Goal: Book appointment/travel/reservation

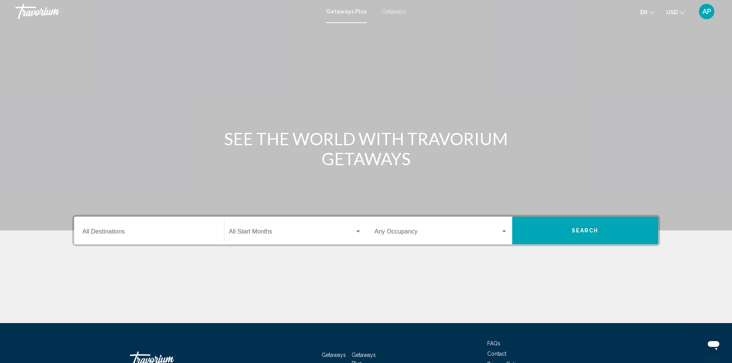
click at [396, 15] on div "Getaways Plus Getaways en English Español Français Italiano Português русский U…" at bounding box center [366, 11] width 732 height 16
click at [394, 11] on span "Getaways" at bounding box center [394, 11] width 24 height 6
click at [204, 231] on input "Destination All Destinations" at bounding box center [149, 233] width 133 height 7
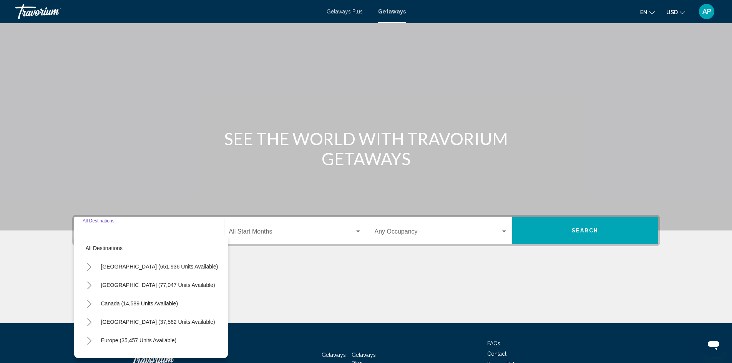
scroll to position [54, 0]
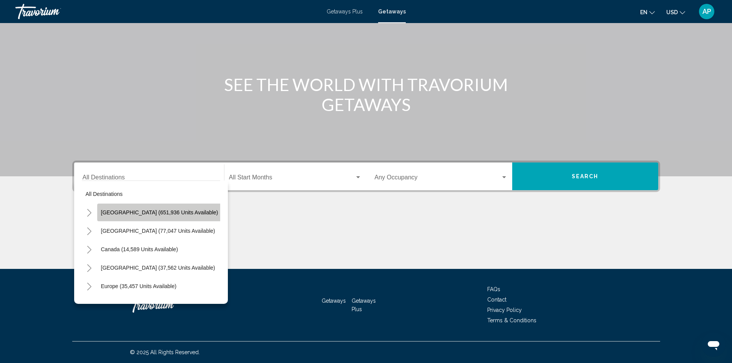
click at [165, 213] on span "[GEOGRAPHIC_DATA] (651,936 units available)" at bounding box center [159, 212] width 117 height 6
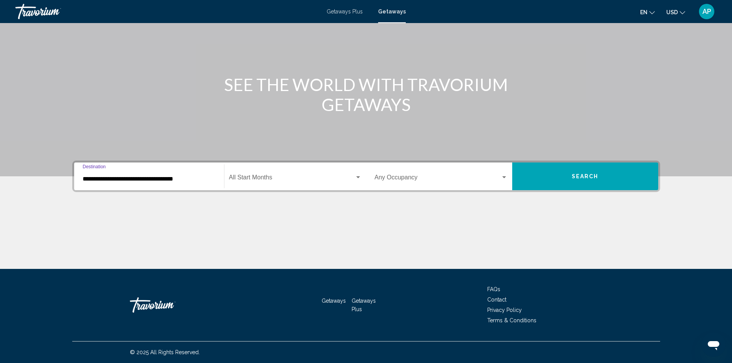
click at [294, 181] on span "Search widget" at bounding box center [292, 179] width 126 height 7
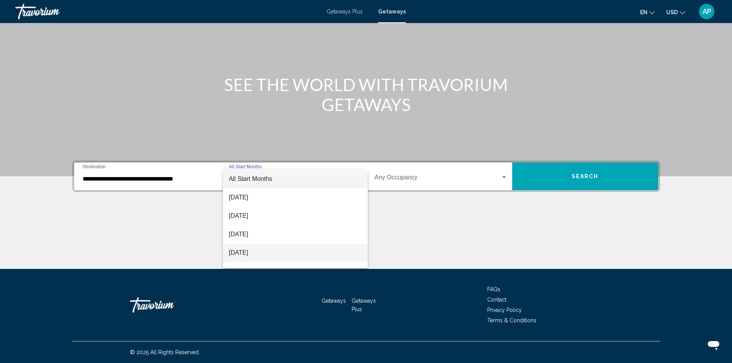
click at [270, 253] on span "[DATE]" at bounding box center [295, 253] width 133 height 18
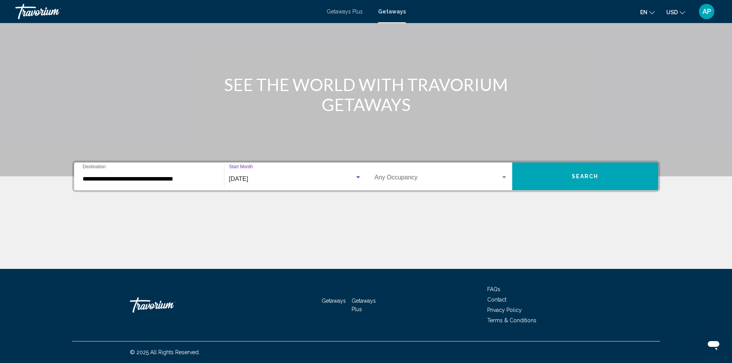
click at [489, 170] on div "Occupancy Any Occupancy" at bounding box center [441, 176] width 133 height 24
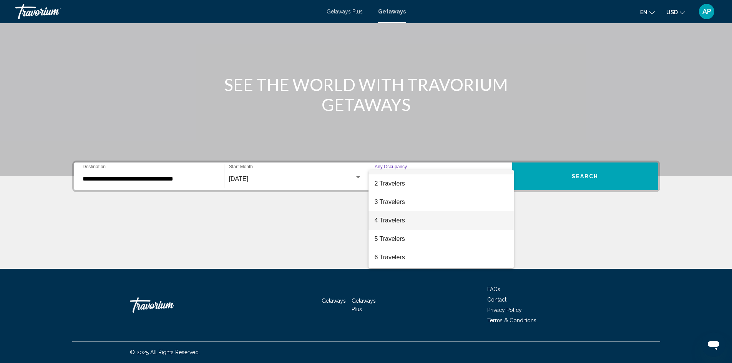
scroll to position [38, 0]
click at [423, 232] on span "6 Travelers" at bounding box center [441, 233] width 133 height 18
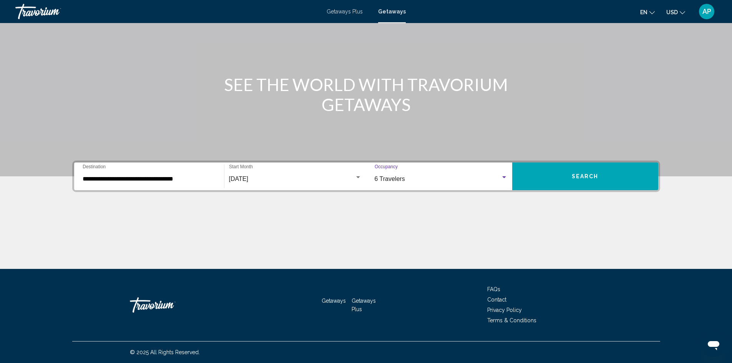
click at [191, 184] on div "**********" at bounding box center [149, 176] width 133 height 24
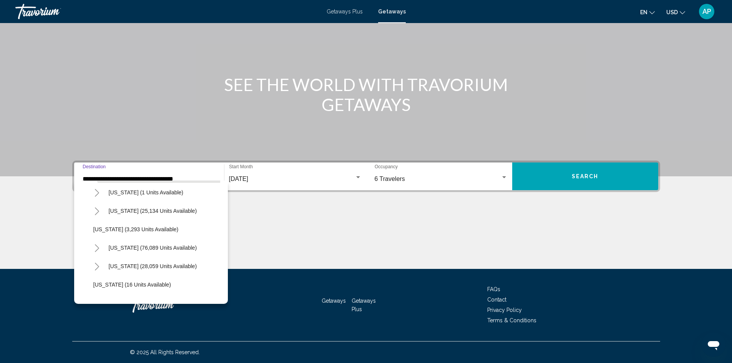
scroll to position [77, 0]
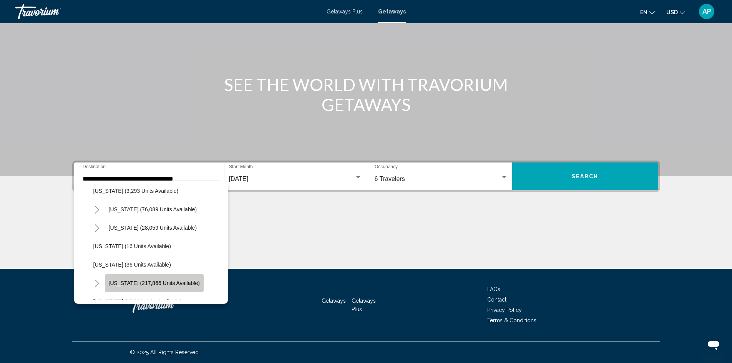
click at [160, 280] on button "[US_STATE] (217,866 units available)" at bounding box center [154, 283] width 99 height 18
type input "**********"
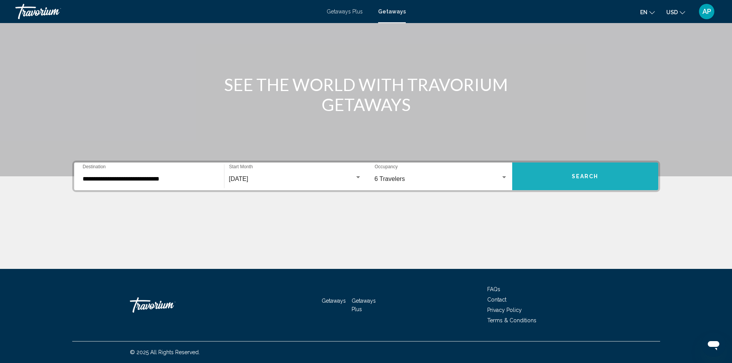
click at [614, 180] on button "Search" at bounding box center [585, 177] width 146 height 28
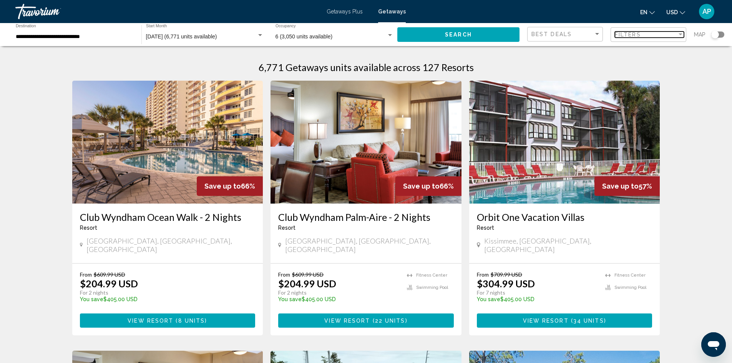
click at [634, 35] on span "Filters" at bounding box center [628, 35] width 26 height 6
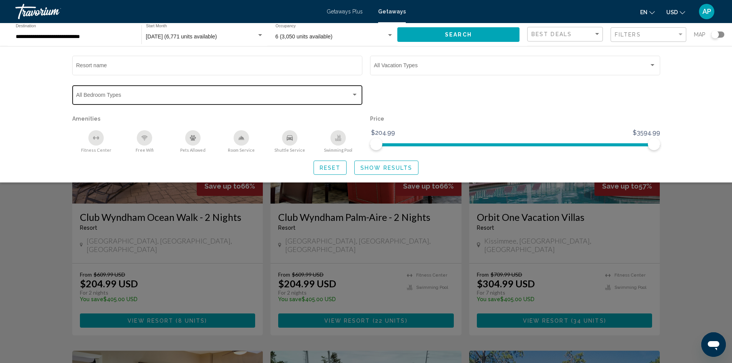
click at [355, 96] on div "Search widget" at bounding box center [354, 95] width 7 height 6
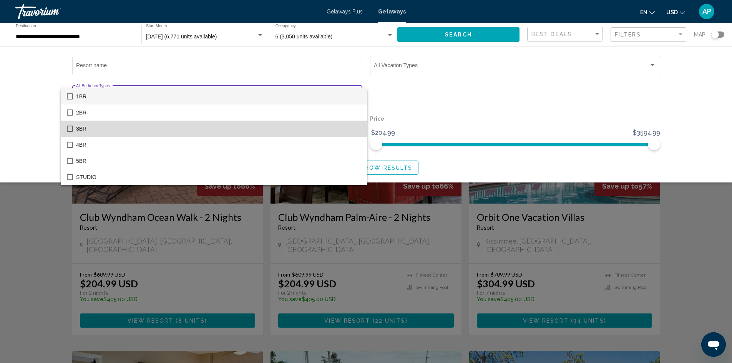
click at [275, 131] on span "3BR" at bounding box center [218, 129] width 285 height 16
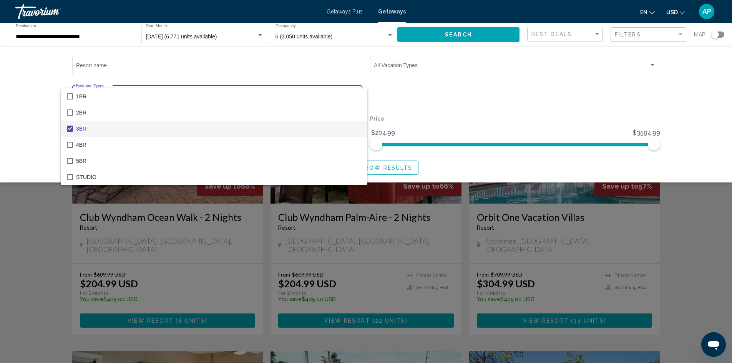
click at [492, 174] on div at bounding box center [366, 181] width 732 height 363
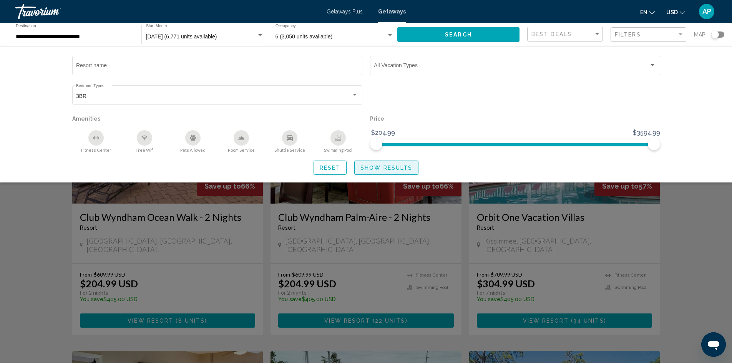
click at [397, 169] on span "Show Results" at bounding box center [386, 168] width 52 height 6
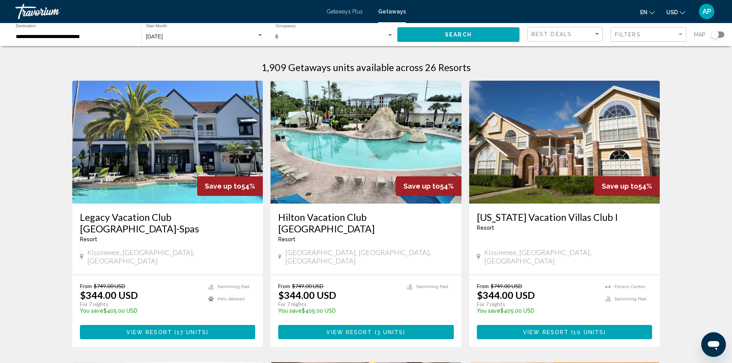
click at [132, 159] on img "Main content" at bounding box center [167, 142] width 191 height 123
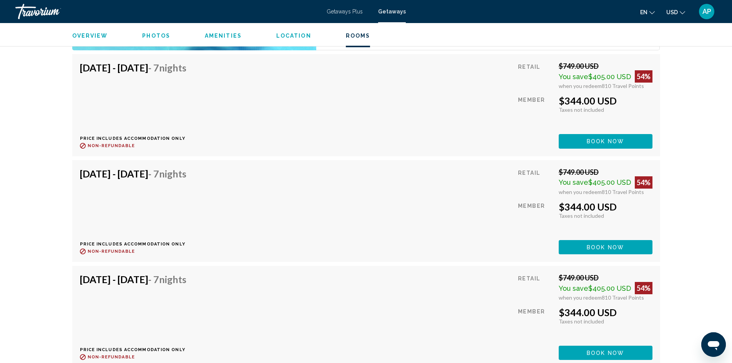
scroll to position [1768, 0]
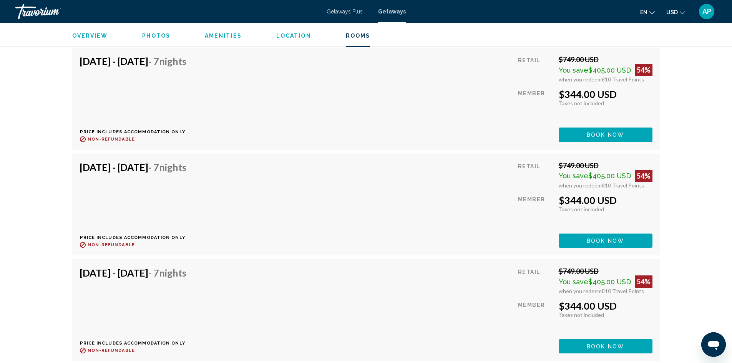
click at [608, 138] on span "Book now" at bounding box center [605, 135] width 37 height 6
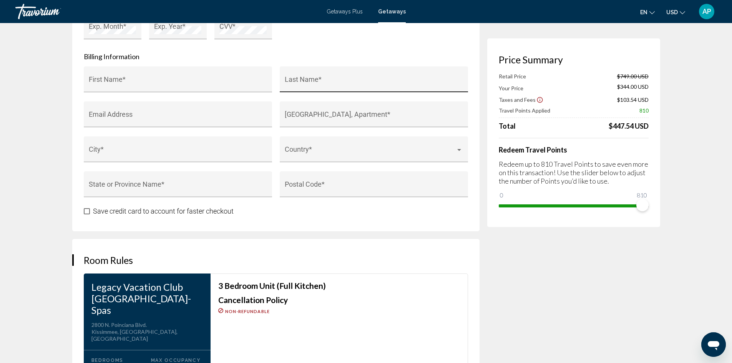
scroll to position [884, 0]
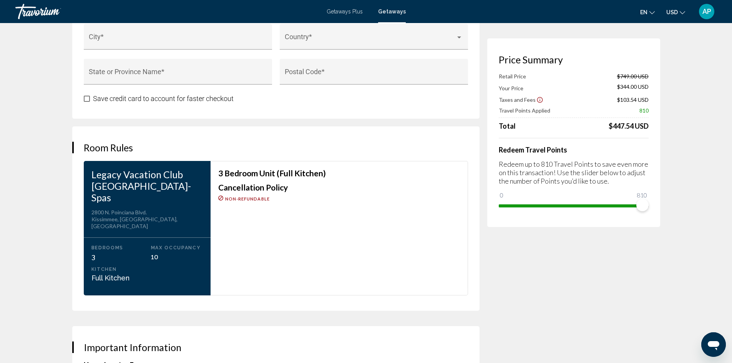
click at [217, 342] on h3 "Important Information" at bounding box center [276, 348] width 384 height 12
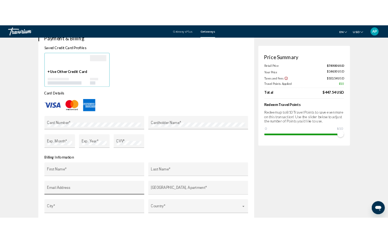
scroll to position [576, 0]
